Goal: Information Seeking & Learning: Learn about a topic

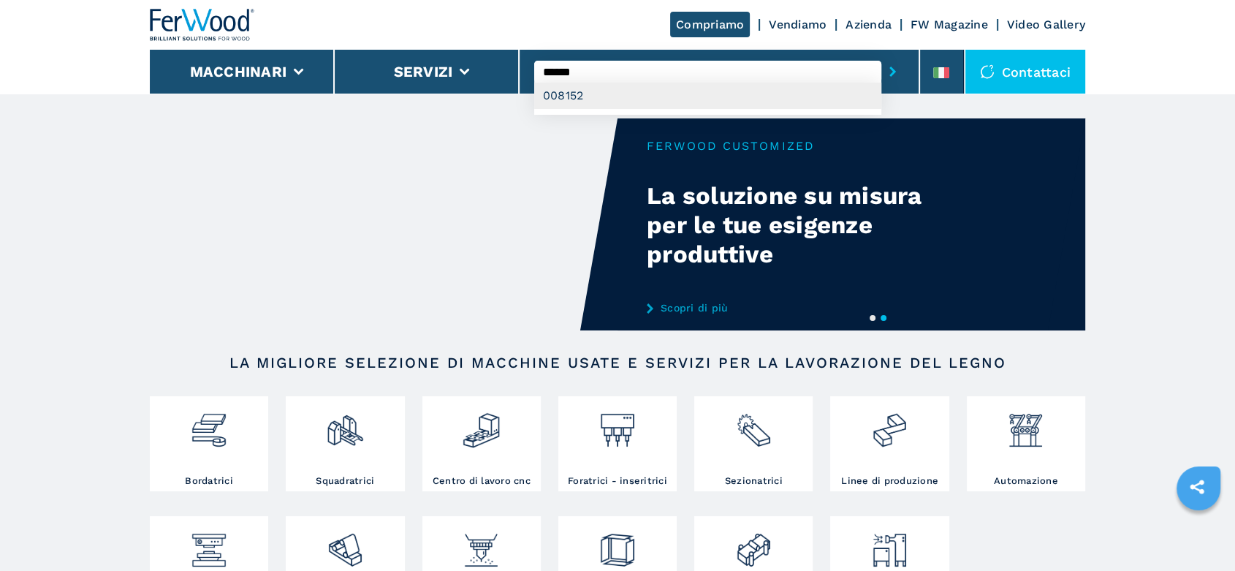
type input "******"
click at [562, 97] on div "008152" at bounding box center [707, 96] width 347 height 26
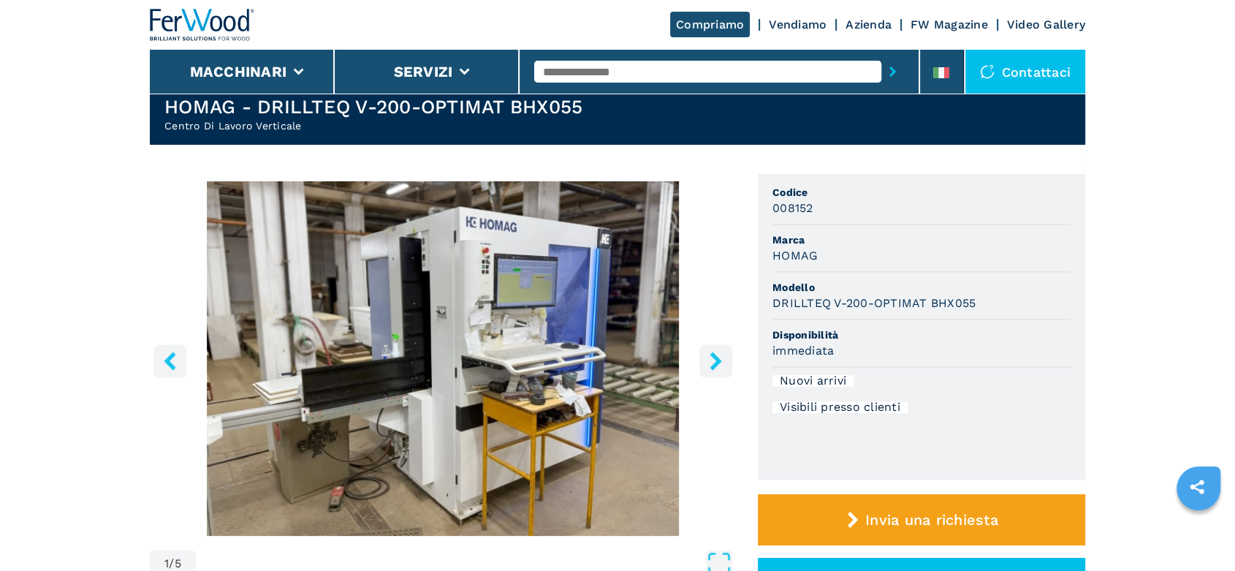
scroll to position [162, 0]
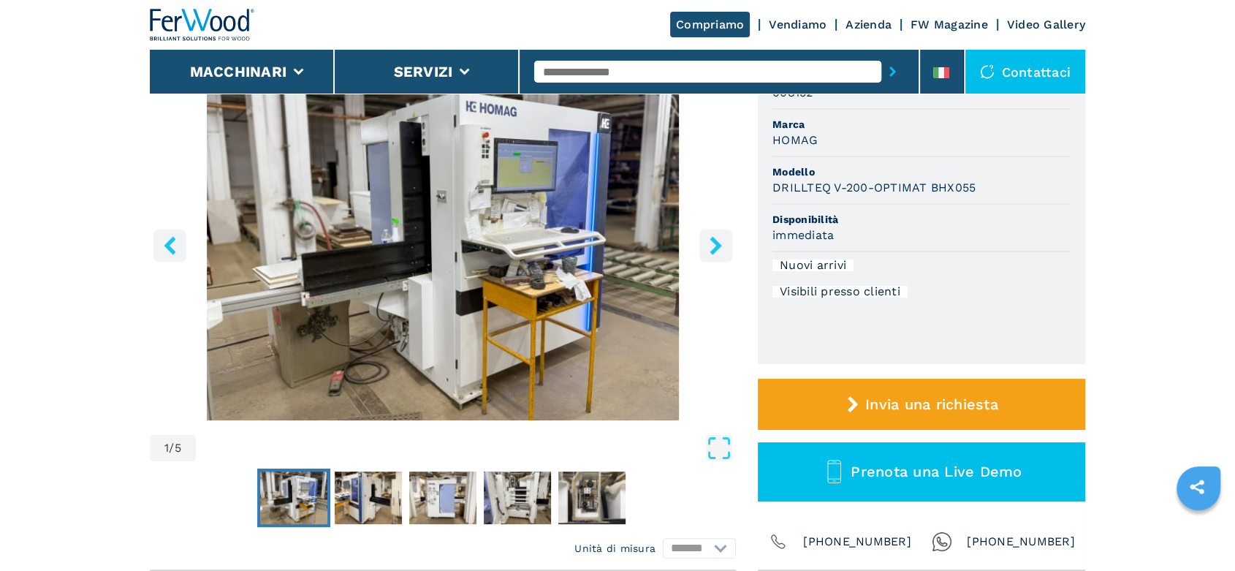
click at [722, 254] on button "right-button" at bounding box center [715, 245] width 33 height 33
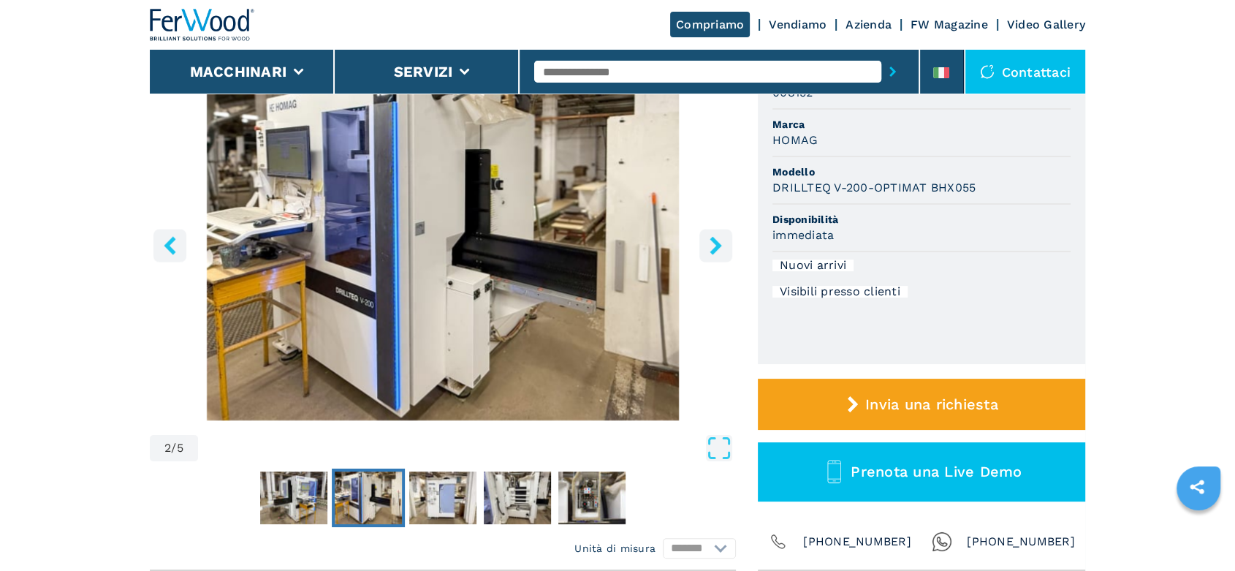
click at [722, 254] on button "right-button" at bounding box center [715, 245] width 33 height 33
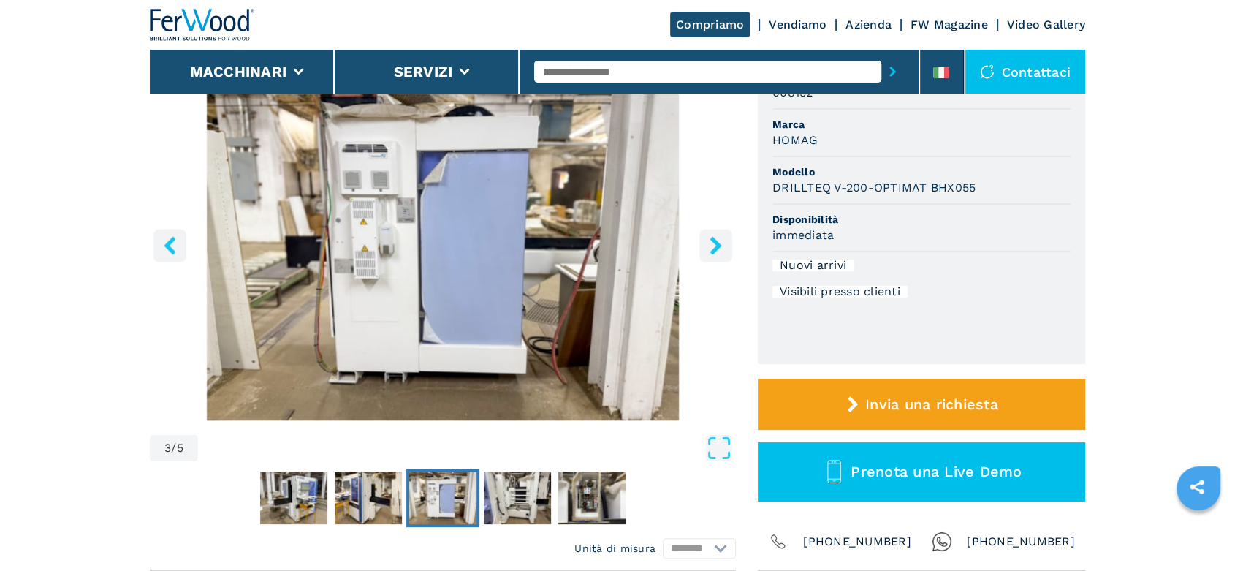
click at [722, 254] on button "right-button" at bounding box center [715, 245] width 33 height 33
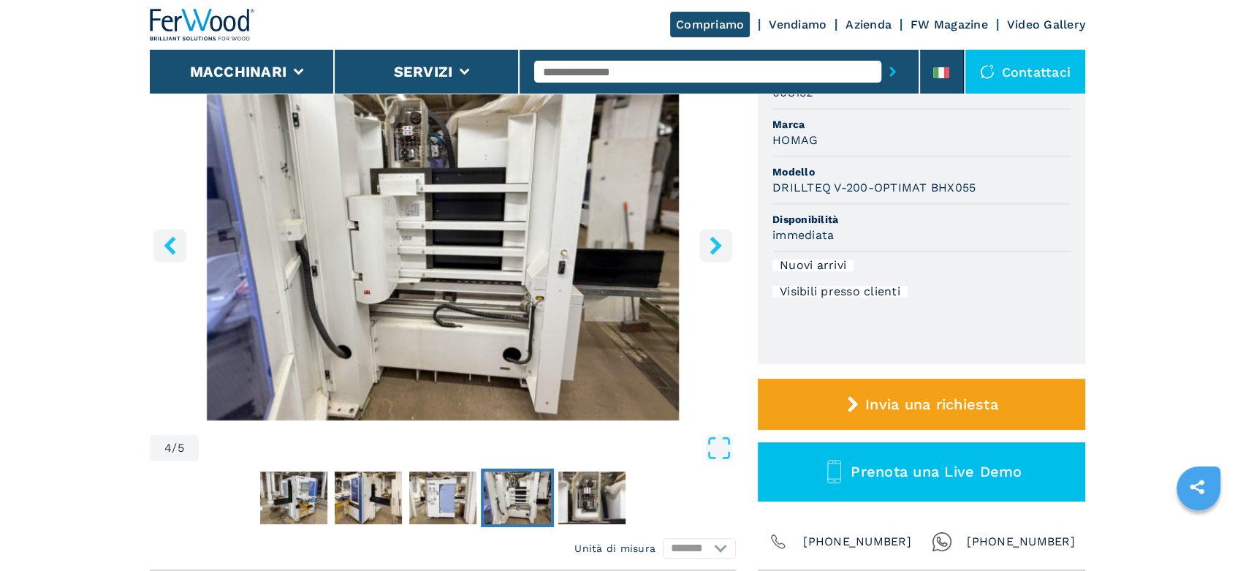
click at [722, 254] on button "right-button" at bounding box center [715, 245] width 33 height 33
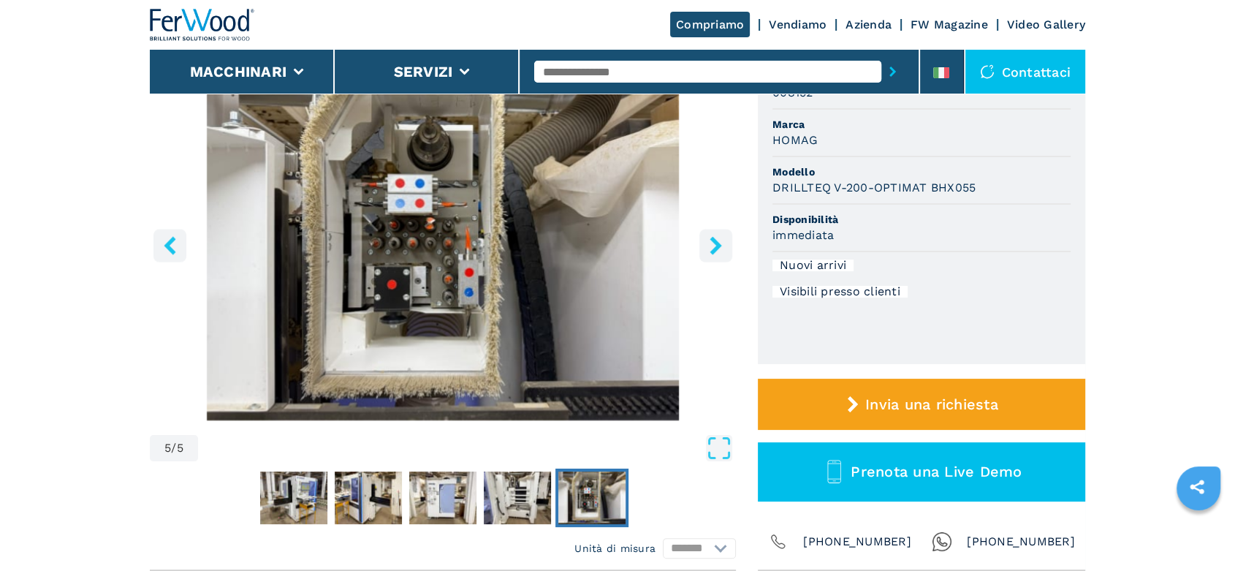
click at [722, 254] on button "right-button" at bounding box center [715, 245] width 33 height 33
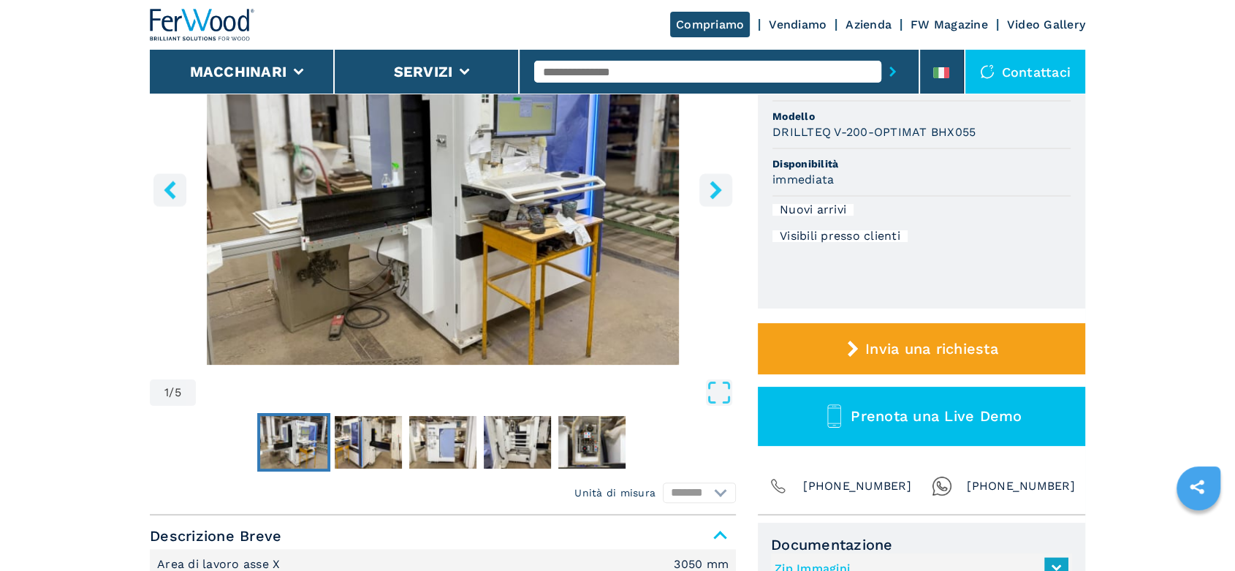
scroll to position [486, 0]
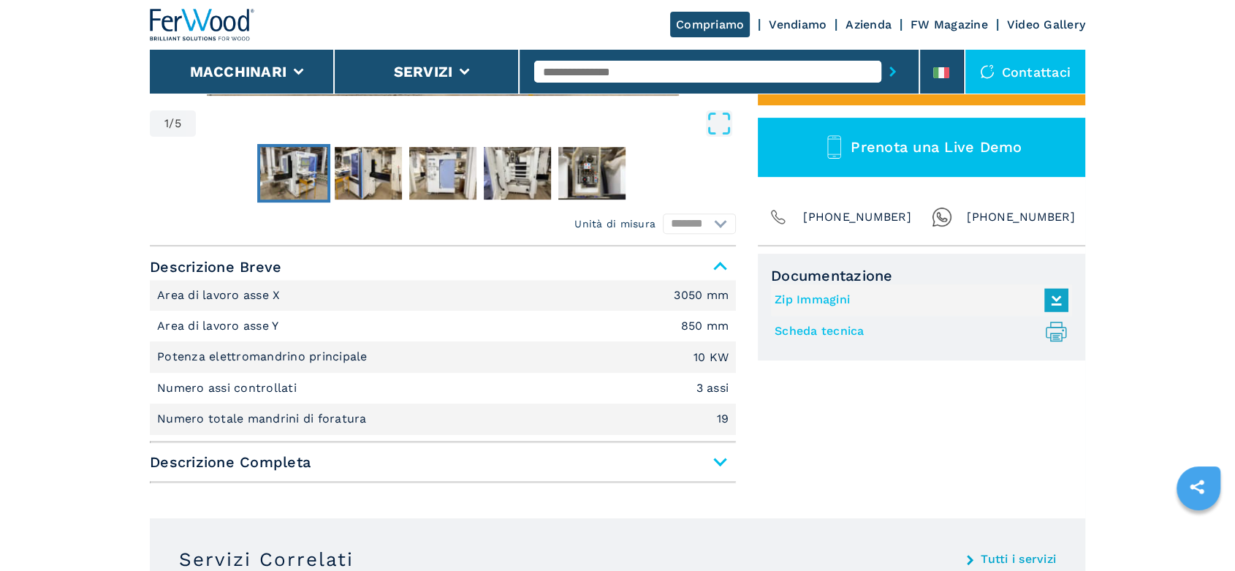
click at [725, 466] on span "Descrizione Completa" at bounding box center [443, 462] width 586 height 26
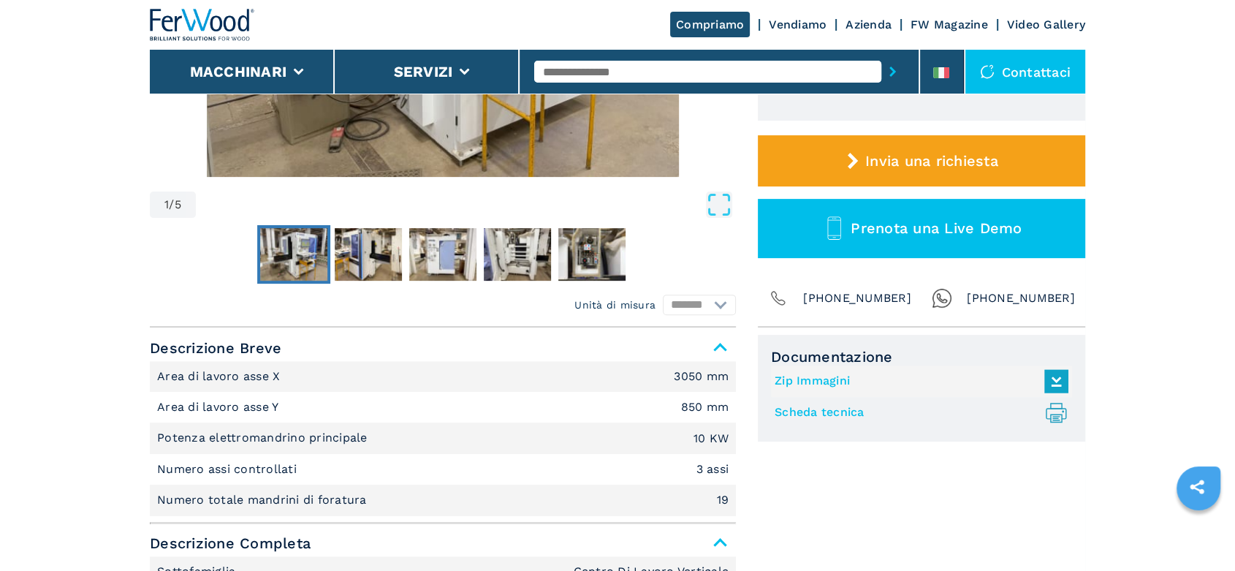
scroll to position [0, 0]
